Goal: Task Accomplishment & Management: Manage account settings

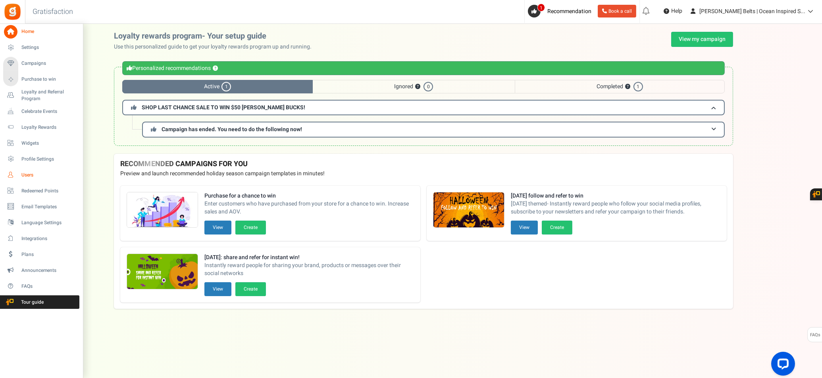
click at [29, 173] on span "Users" at bounding box center [49, 175] width 56 height 7
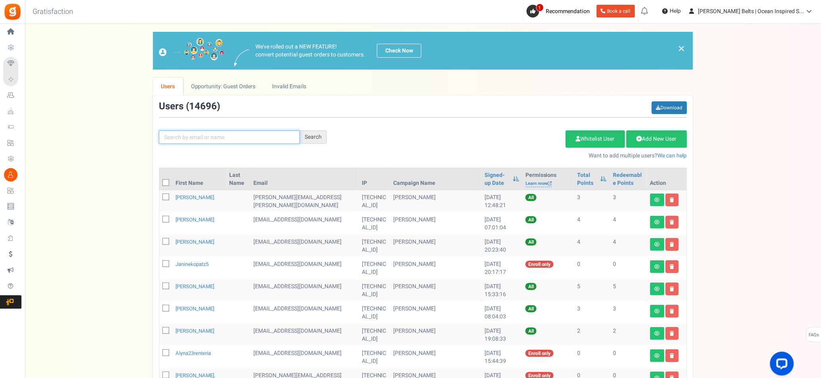
click at [197, 140] on input "text" at bounding box center [229, 136] width 141 height 13
type input "[PERSON_NAME] d"
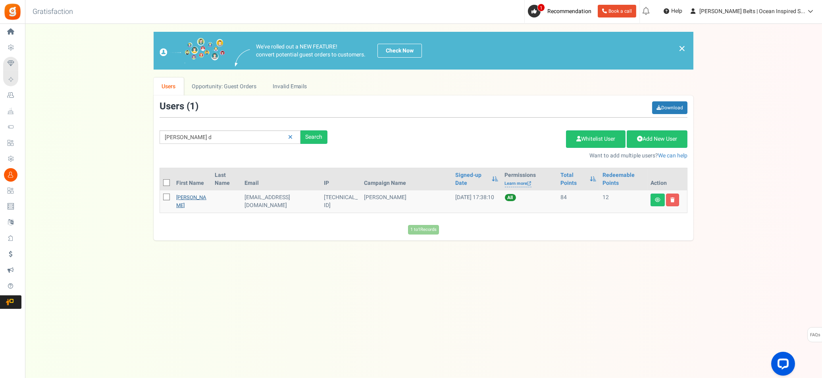
click at [178, 204] on link "[PERSON_NAME]" at bounding box center [191, 200] width 30 height 15
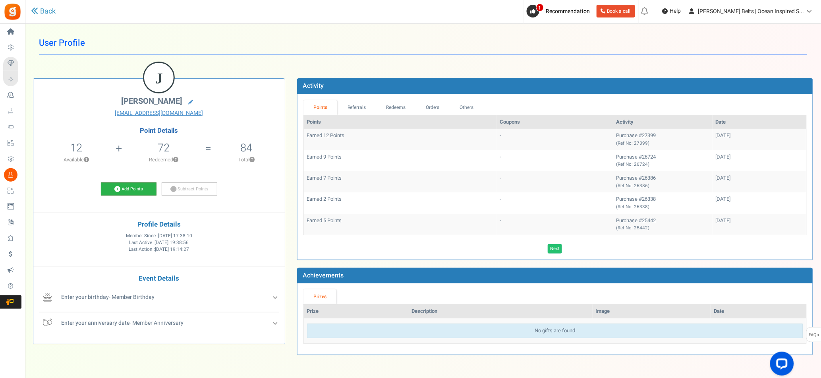
click at [129, 195] on link "Add Points" at bounding box center [129, 188] width 56 height 13
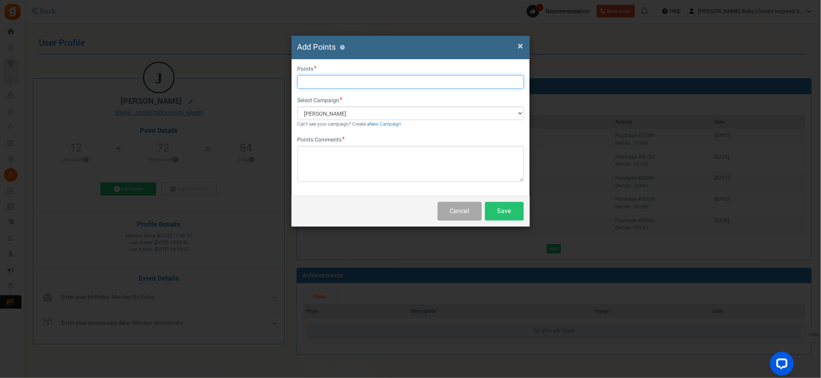
click at [316, 79] on input "text" at bounding box center [410, 81] width 226 height 13
type input "10"
click at [329, 156] on textarea at bounding box center [410, 164] width 226 height 36
paste textarea "$10 [PERSON_NAME] Bucks Email Promo [DATE]–[DATE]"
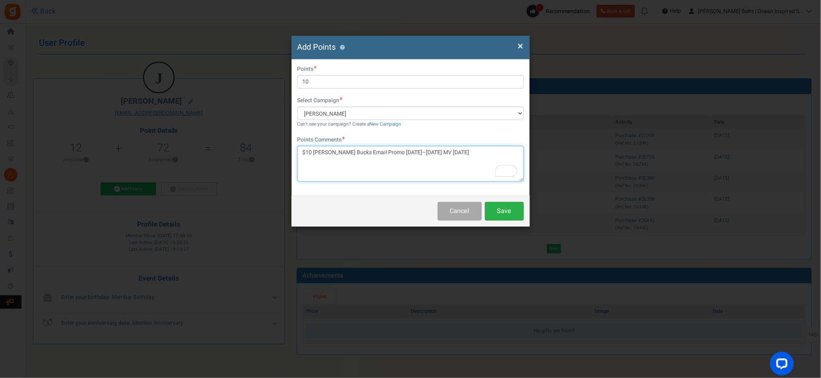
type textarea "$10 [PERSON_NAME] Bucks Email Promo [DATE]–[DATE] MV [DATE]"
click at [504, 210] on button "Save" at bounding box center [504, 211] width 39 height 19
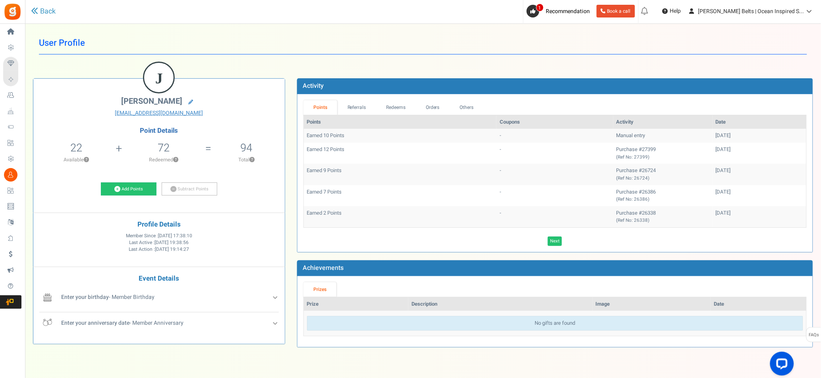
click at [248, 56] on div "User Profile Back J [PERSON_NAME] [EMAIL_ADDRESS][DOMAIN_NAME] Point Details 22…" at bounding box center [423, 193] width 780 height 323
